Goal: Task Accomplishment & Management: Manage account settings

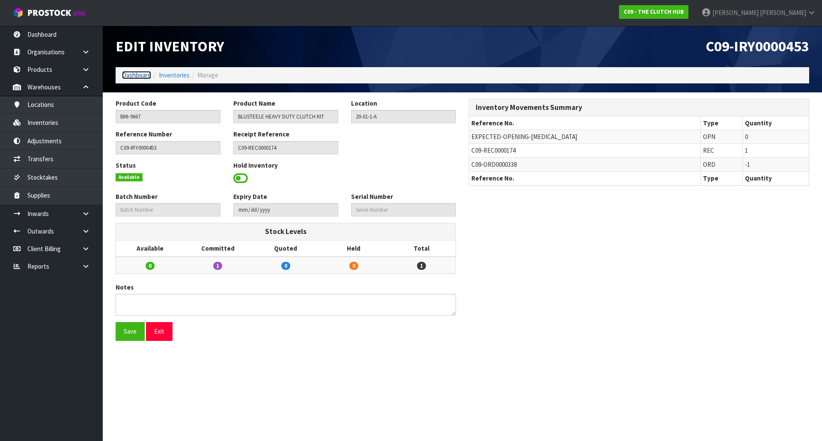
click at [123, 74] on link "Dashboard" at bounding box center [136, 75] width 29 height 8
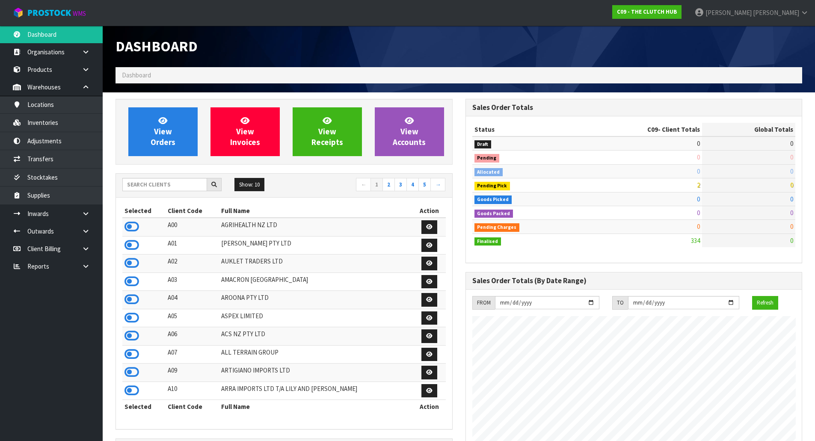
scroll to position [648, 350]
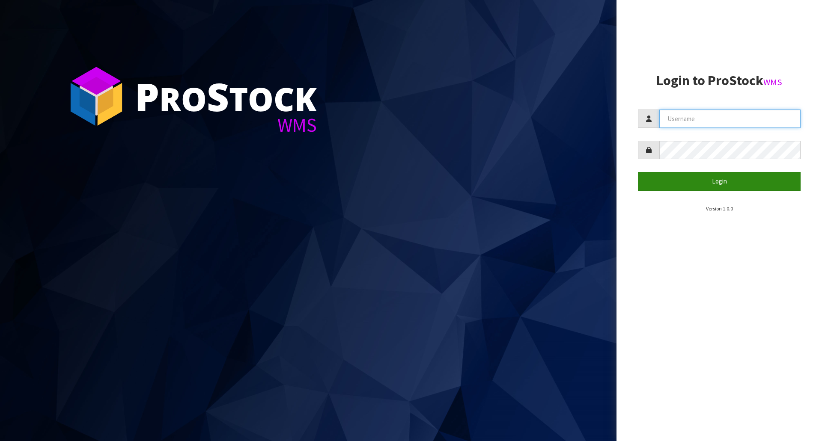
type input "[PERSON_NAME]"
click at [681, 181] on button "Login" at bounding box center [719, 181] width 163 height 18
